Goal: Task Accomplishment & Management: Complete application form

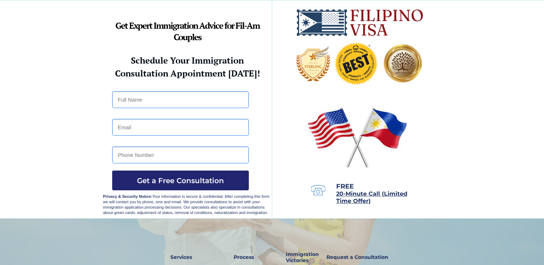
click at [399, 60] on img at bounding box center [403, 63] width 42 height 42
click at [352, 66] on img at bounding box center [356, 62] width 55 height 55
click at [322, 66] on img at bounding box center [313, 64] width 34 height 36
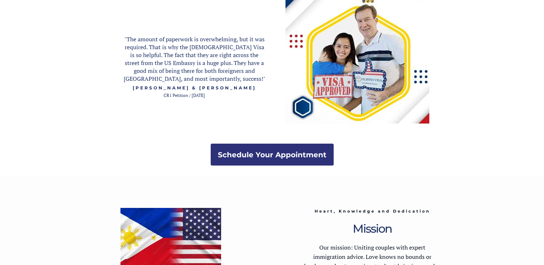
scroll to position [1319, 0]
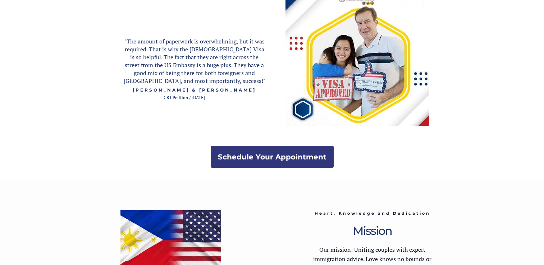
click at [289, 158] on strong "Schedule Your Appointment" at bounding box center [272, 157] width 109 height 9
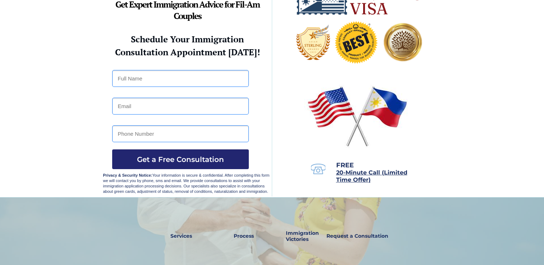
click at [184, 80] on input "text" at bounding box center [180, 78] width 137 height 17
type input "c"
type input "[PERSON_NAME]"
click at [153, 105] on input "email" at bounding box center [180, 106] width 137 height 17
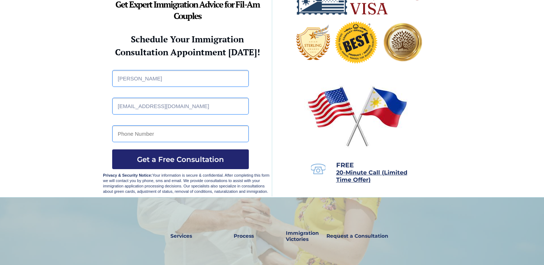
type input "[EMAIL_ADDRESS][DOMAIN_NAME]"
click at [161, 134] on input "tel" at bounding box center [180, 133] width 137 height 17
type input "6772074507"
click at [174, 158] on span "Get a Free Consultation" at bounding box center [180, 159] width 137 height 9
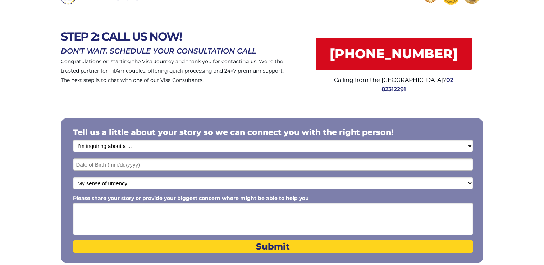
scroll to position [36, 0]
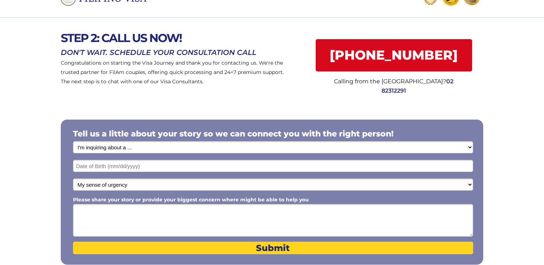
click at [102, 163] on input "text" at bounding box center [273, 166] width 400 height 12
click at [197, 114] on div at bounding box center [272, 191] width 544 height 178
select select "1795"
select select "1802"
click at [128, 170] on input "text" at bounding box center [273, 166] width 400 height 12
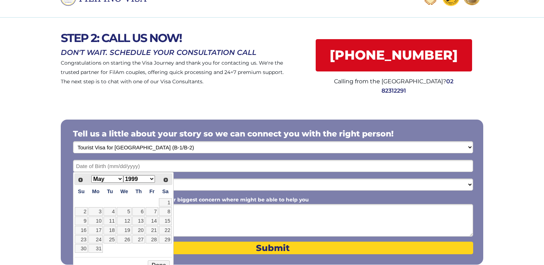
click at [198, 157] on div at bounding box center [272, 192] width 422 height 145
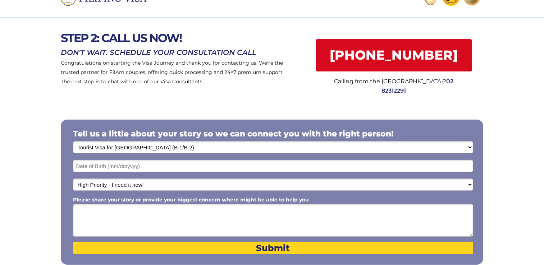
scroll to position [143, 0]
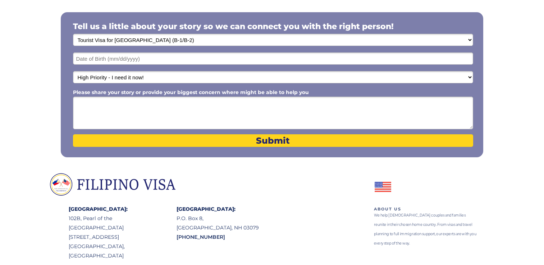
click at [123, 115] on textarea "Please share your story or provide your biggest concern where might be able to …" at bounding box center [273, 113] width 400 height 33
type textarea "Thank you for giving me an opportunity to tell you my story, im"
click at [97, 55] on input "text" at bounding box center [273, 58] width 400 height 12
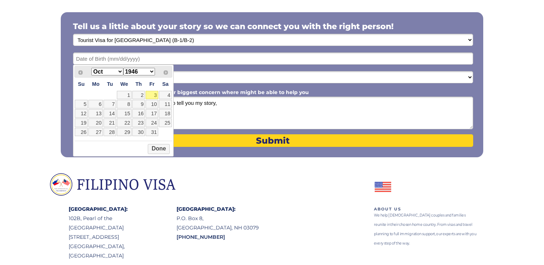
click at [123, 73] on div "Jan Feb Mar Apr May Jun Jul Aug Sep Oct Nov Dec 1946 1947 1948 1949 1950 1951 1…" at bounding box center [123, 72] width 70 height 8
click at [169, 132] on link "29" at bounding box center [165, 132] width 13 height 9
type input "05/29/1999"
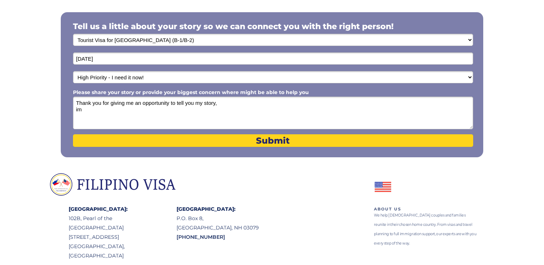
click at [89, 111] on textarea "Thank you for giving me an opportunity to tell you my story, im" at bounding box center [273, 113] width 400 height 33
click at [76, 110] on textarea "Thank you for giving me an opportunity to tell you my story, I want to apply" at bounding box center [273, 113] width 400 height 33
type textarea "Thank you for giving me an opportunity to tell you my story, I am a U.S citizen…"
select select
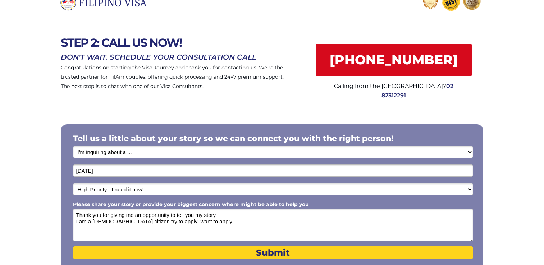
scroll to position [0, 0]
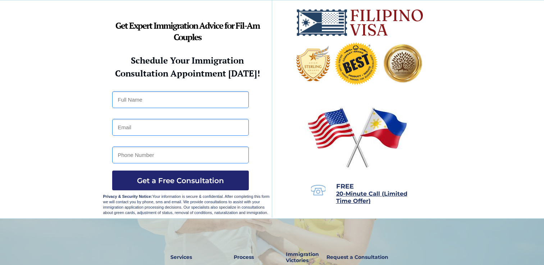
scroll to position [1319, 0]
